Goal: Transaction & Acquisition: Purchase product/service

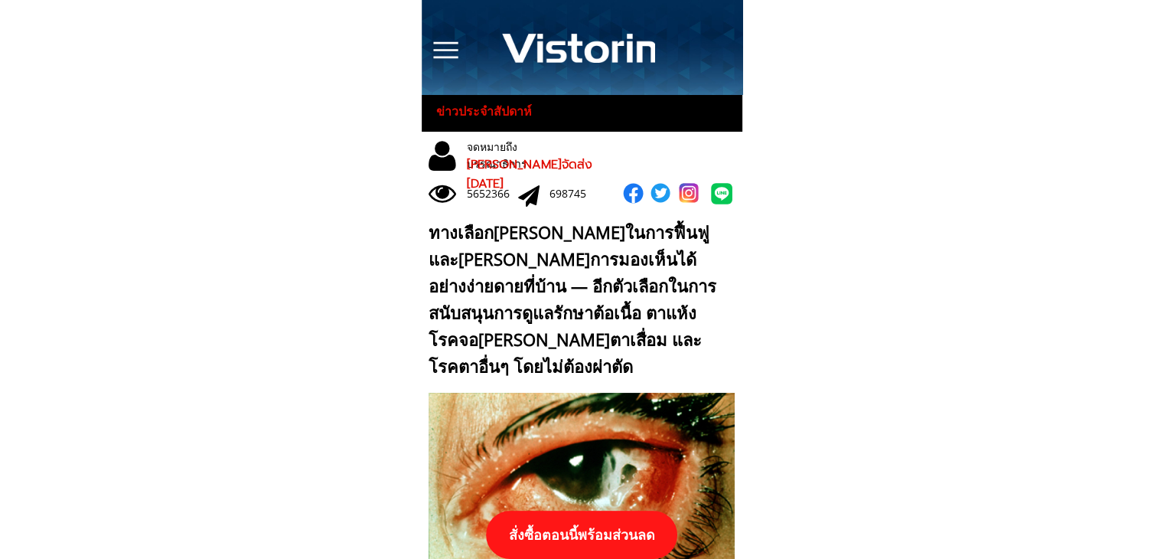
click at [608, 532] on p "สั่งซื้อตอนนี้พร้อมส่วนลด" at bounding box center [581, 534] width 191 height 48
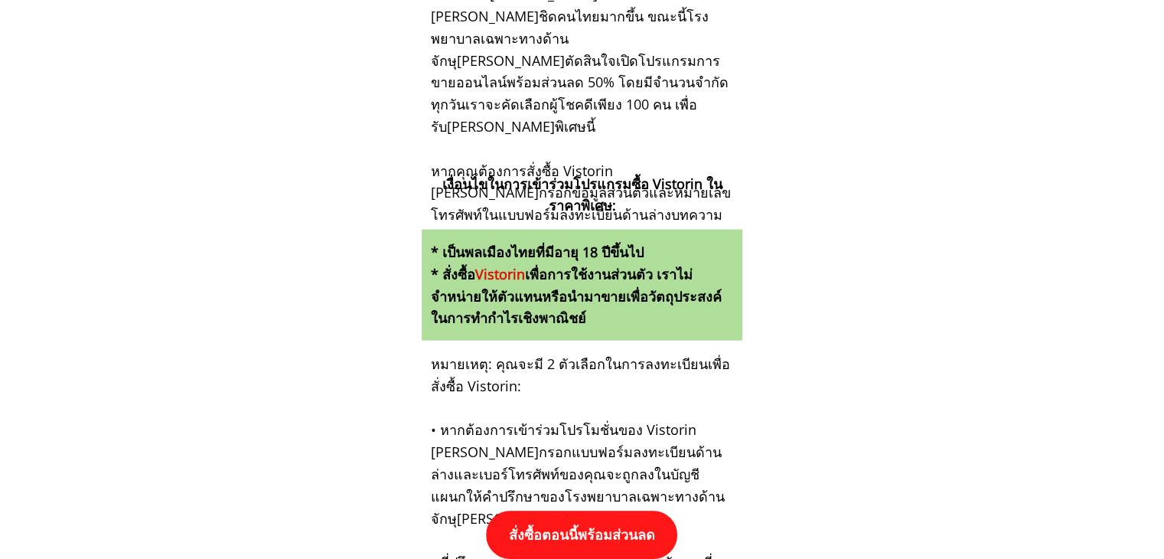
scroll to position [15891, 0]
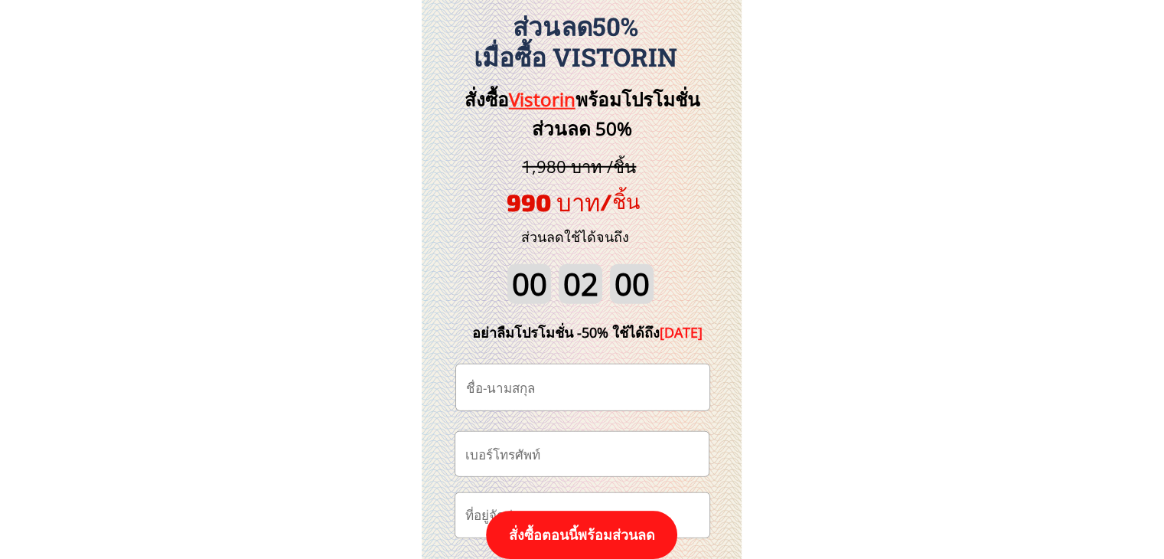
click at [579, 446] on input "tel" at bounding box center [581, 454] width 241 height 44
paste input "0819543154"
type input "0819543154"
click at [566, 386] on input "text" at bounding box center [582, 387] width 241 height 46
drag, startPoint x: 566, startPoint y: 386, endPoint x: 496, endPoint y: 395, distance: 71.0
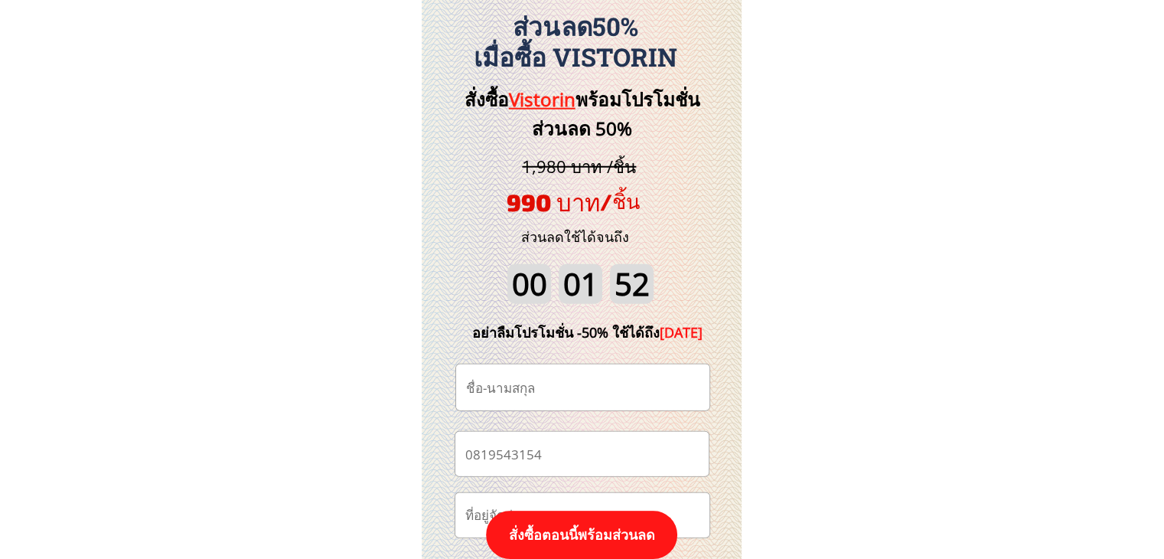
click at [509, 396] on input "text" at bounding box center [582, 387] width 241 height 46
click at [496, 394] on input "text" at bounding box center [582, 387] width 241 height 46
paste input "[PERSON_NAME]"
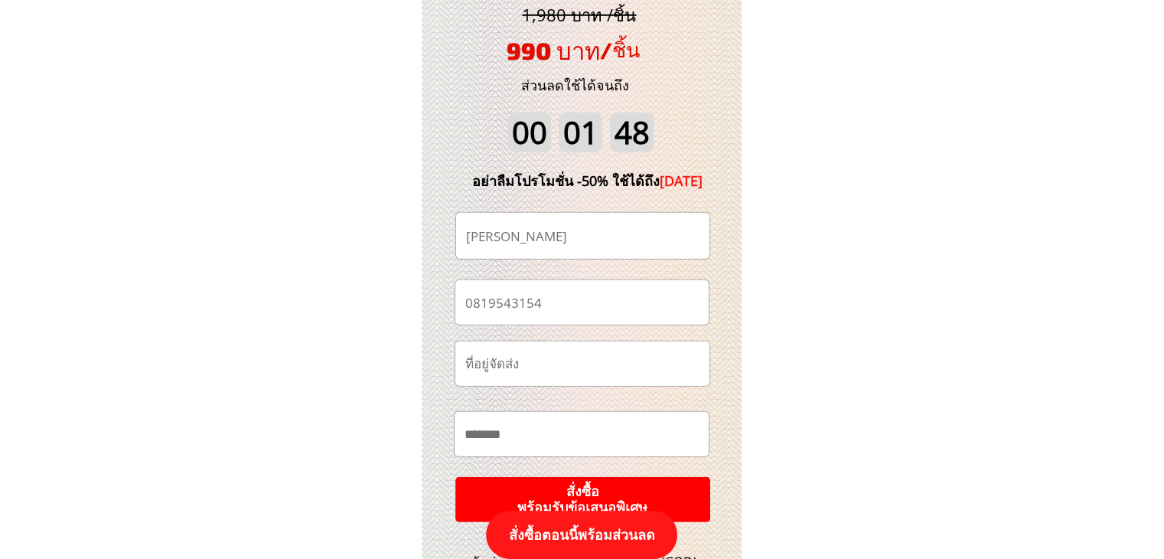
scroll to position [16197, 0]
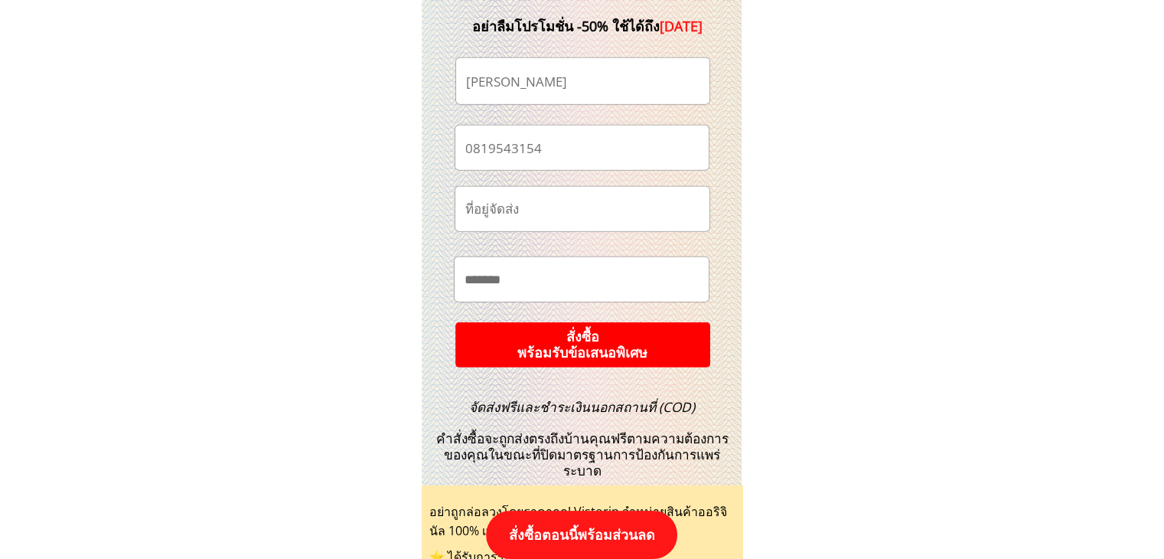
type input "[PERSON_NAME]"
click at [536, 279] on input "text" at bounding box center [582, 279] width 242 height 44
paste input "**"
paste input "**********"
type input "**********"
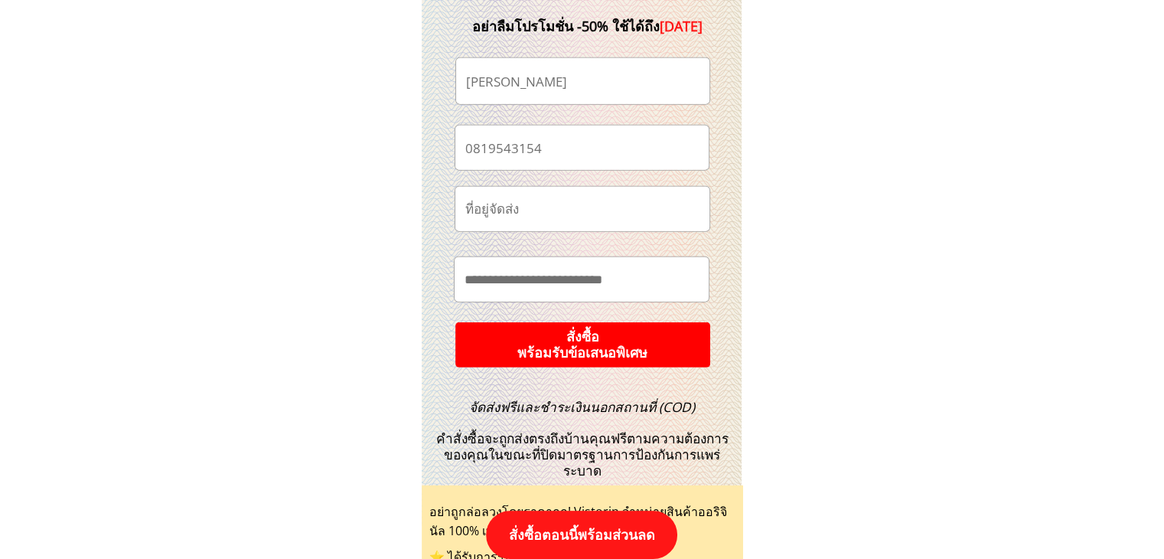
click at [590, 344] on p "สั่งซื้อ พร้อมรับข้อเสนอพิเศษ" at bounding box center [582, 344] width 265 height 47
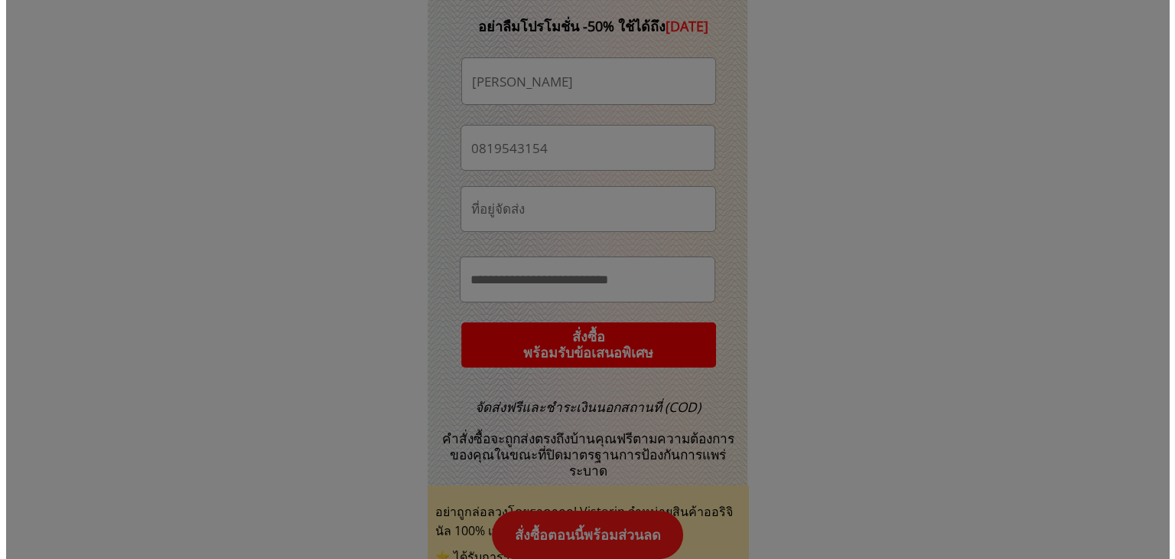
scroll to position [0, 0]
